Goal: Transaction & Acquisition: Purchase product/service

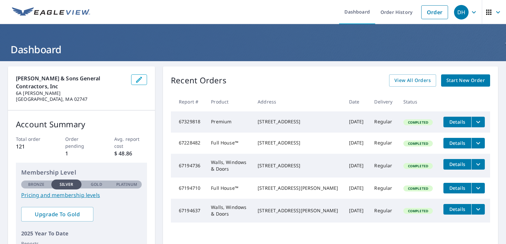
click at [464, 79] on span "Start New Order" at bounding box center [465, 80] width 38 height 8
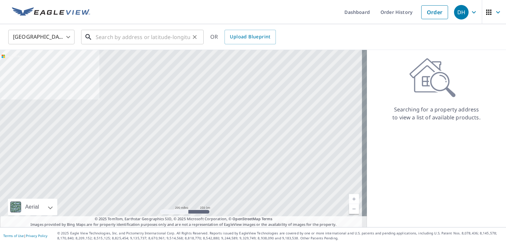
click at [119, 40] on input "text" at bounding box center [143, 37] width 94 height 19
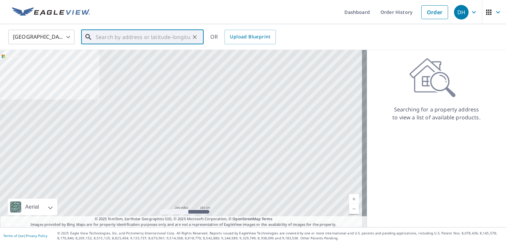
click at [166, 37] on input "text" at bounding box center [143, 37] width 94 height 19
paste input "[STREET_ADDRESS] Seekonk"
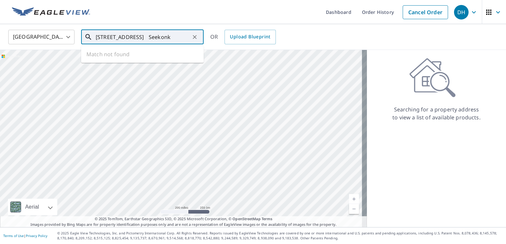
click at [142, 37] on input "[STREET_ADDRESS] Seekonk" at bounding box center [143, 37] width 94 height 19
click at [116, 61] on p "Seekonk, MA 02771" at bounding box center [146, 63] width 104 height 7
type input "[STREET_ADDRESS]"
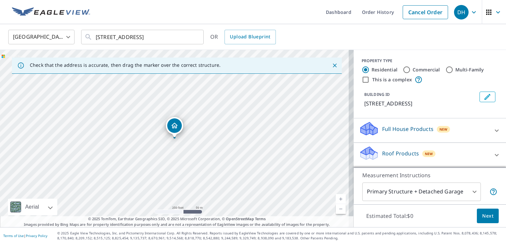
click at [382, 150] on p "Roof Products" at bounding box center [400, 154] width 37 height 8
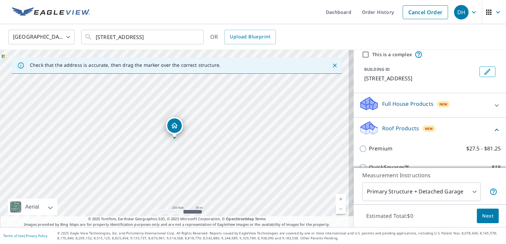
scroll to position [26, 0]
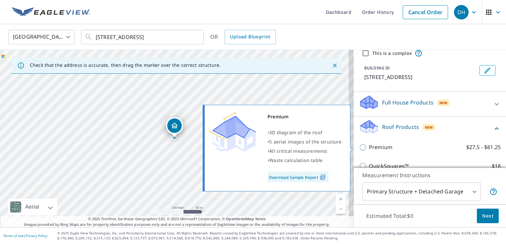
click at [359, 147] on input "Premium $27.5 - $81.25" at bounding box center [364, 148] width 10 height 8
checkbox input "true"
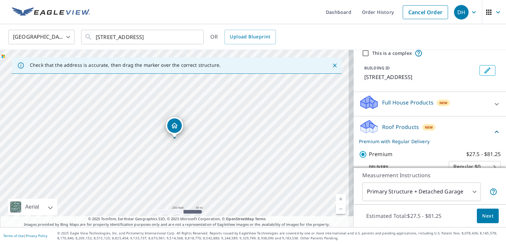
click at [482, 215] on span "Next" at bounding box center [487, 216] width 11 height 8
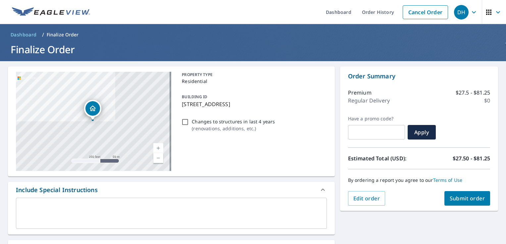
click at [456, 199] on span "Submit order" at bounding box center [466, 198] width 35 height 7
